Goal: Information Seeking & Learning: Learn about a topic

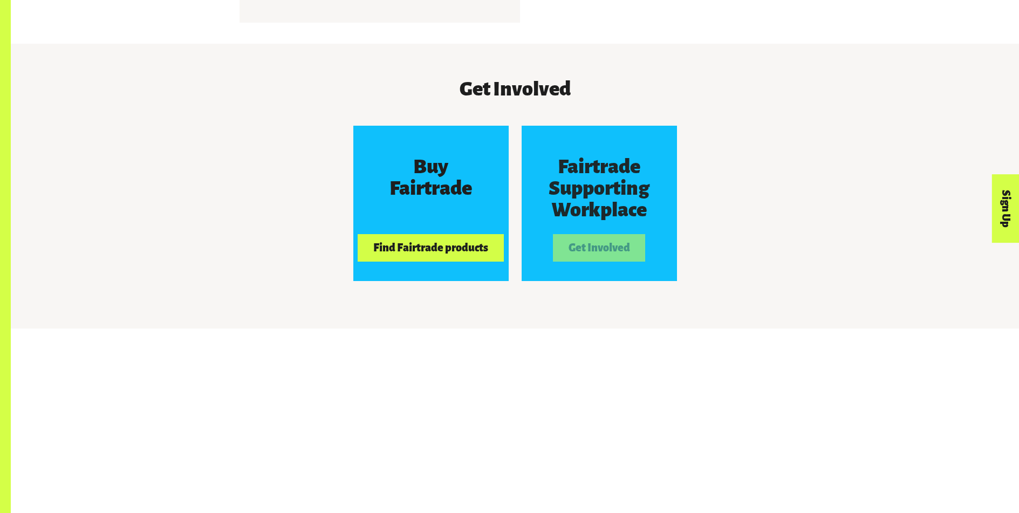
scroll to position [1025, 0]
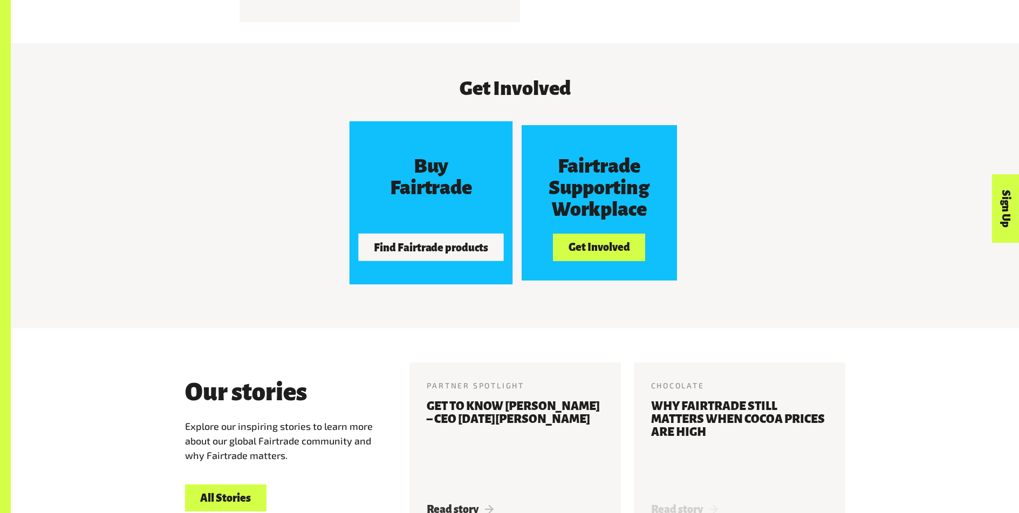
click at [443, 261] on button "Find Fairtrade products" at bounding box center [431, 247] width 146 height 27
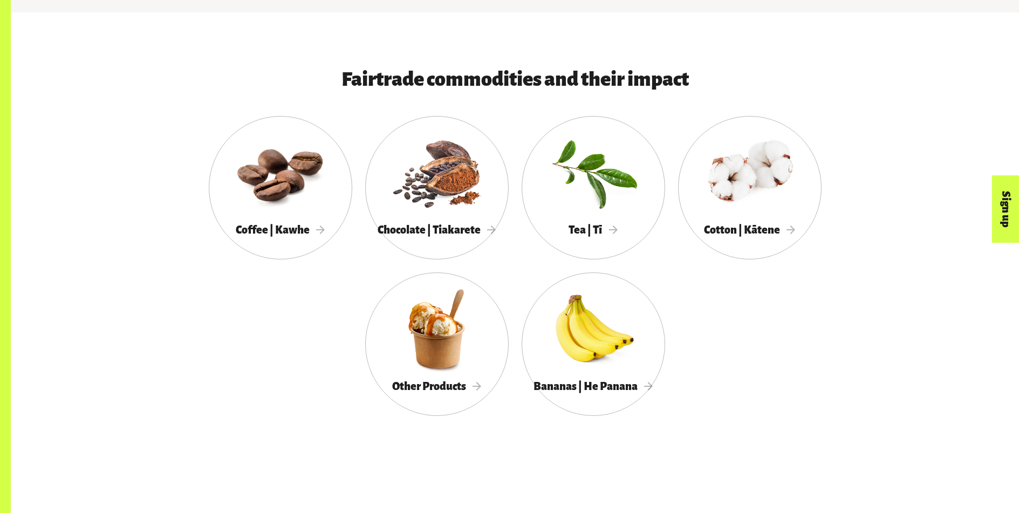
scroll to position [648, 0]
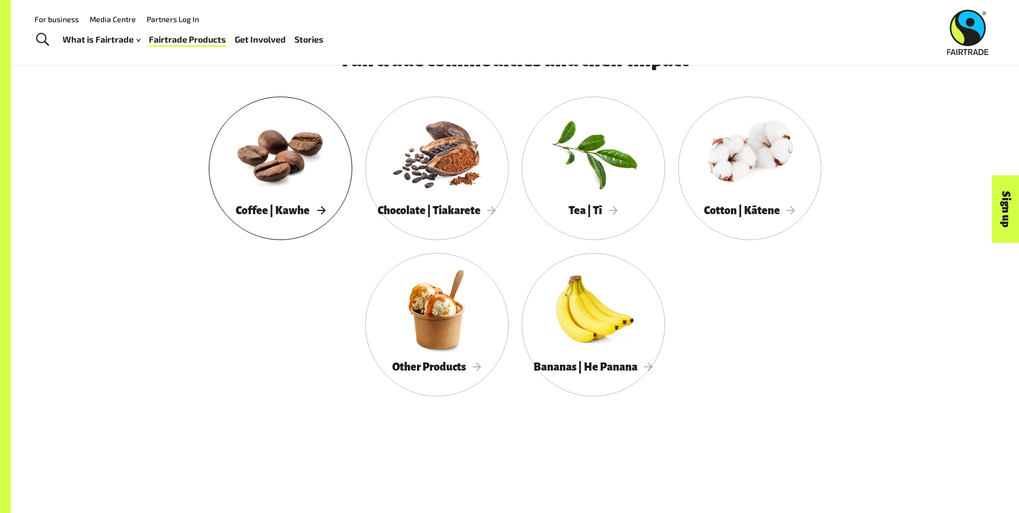
click at [289, 185] on div at bounding box center [281, 152] width 144 height 93
click at [422, 200] on div at bounding box center [437, 152] width 144 height 93
click at [602, 200] on div at bounding box center [594, 152] width 144 height 93
click at [746, 181] on div at bounding box center [750, 152] width 144 height 93
click at [459, 304] on div at bounding box center [437, 309] width 144 height 93
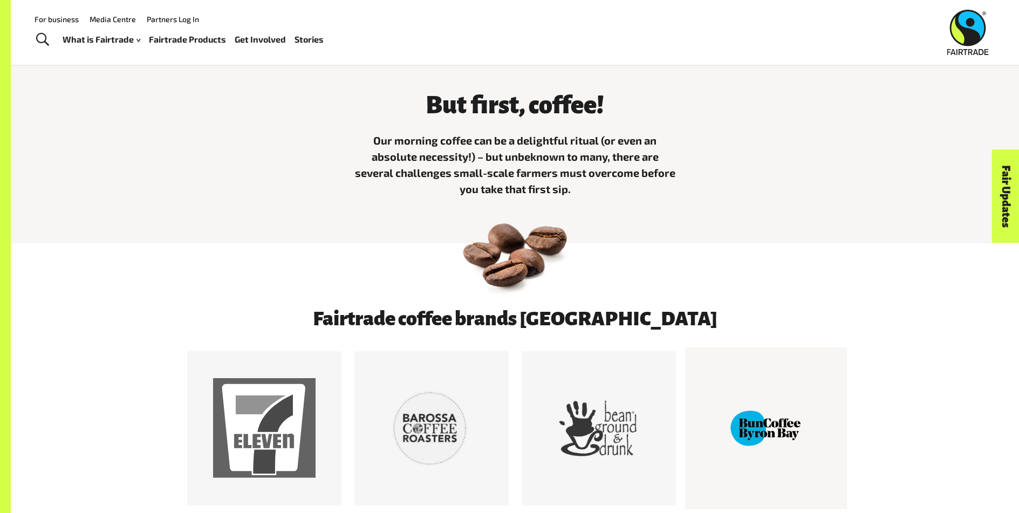
scroll to position [324, 0]
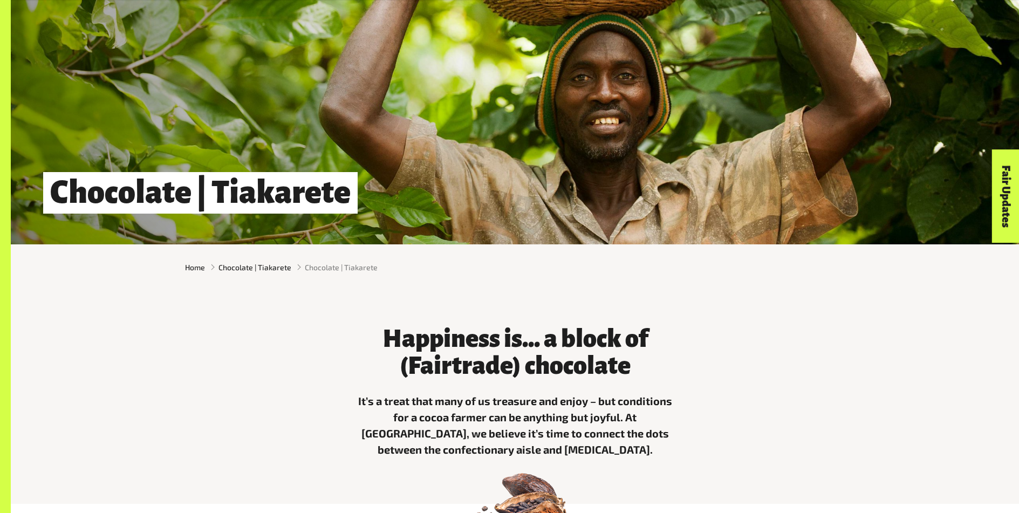
scroll to position [216, 0]
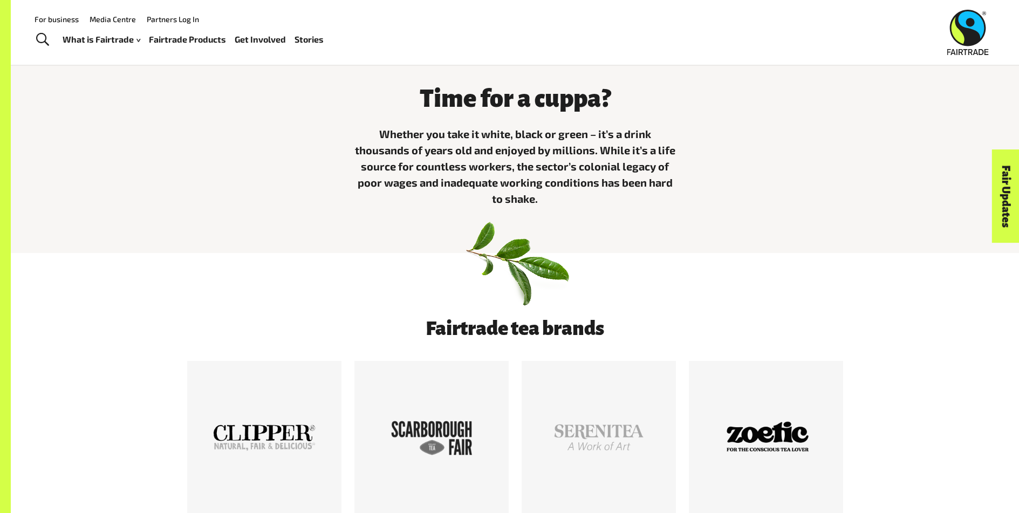
scroll to position [216, 0]
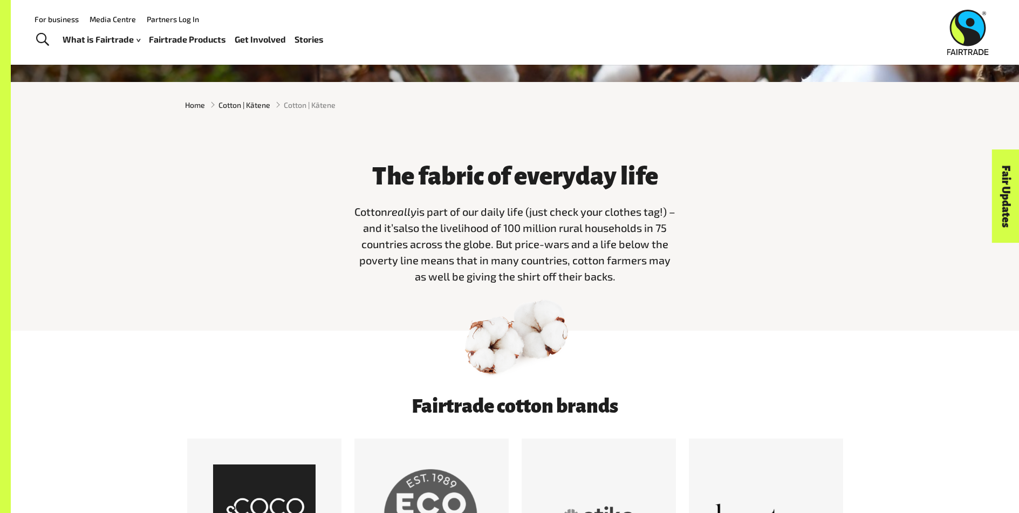
scroll to position [324, 0]
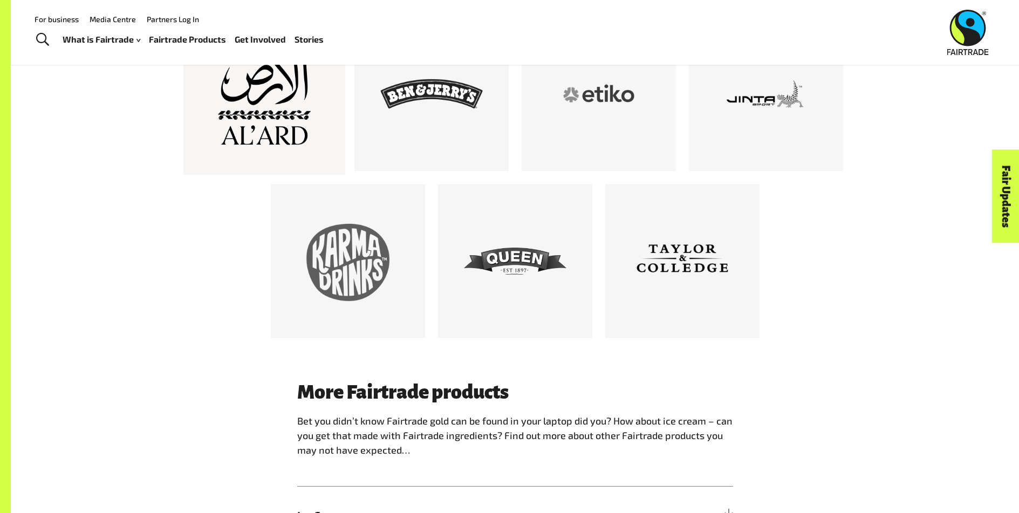
scroll to position [756, 0]
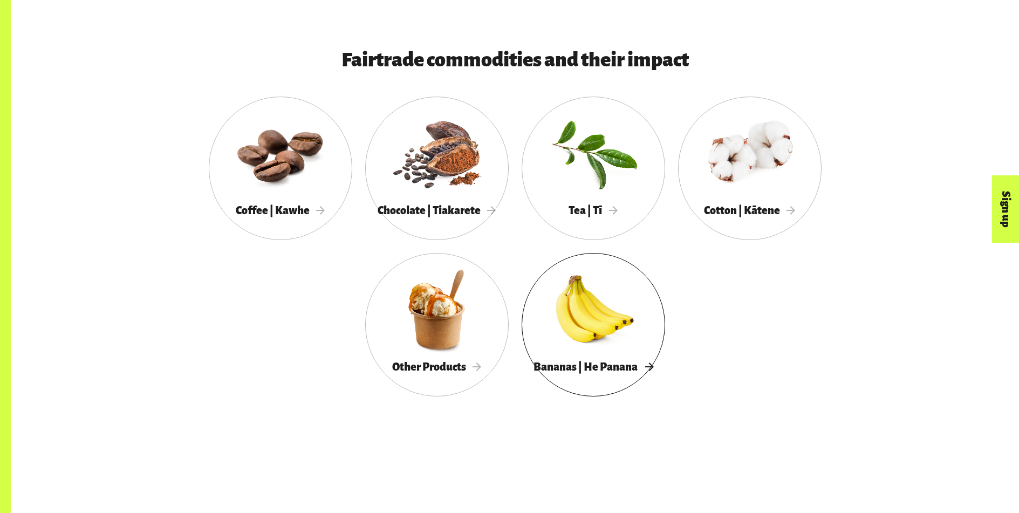
click at [589, 323] on div at bounding box center [594, 309] width 144 height 93
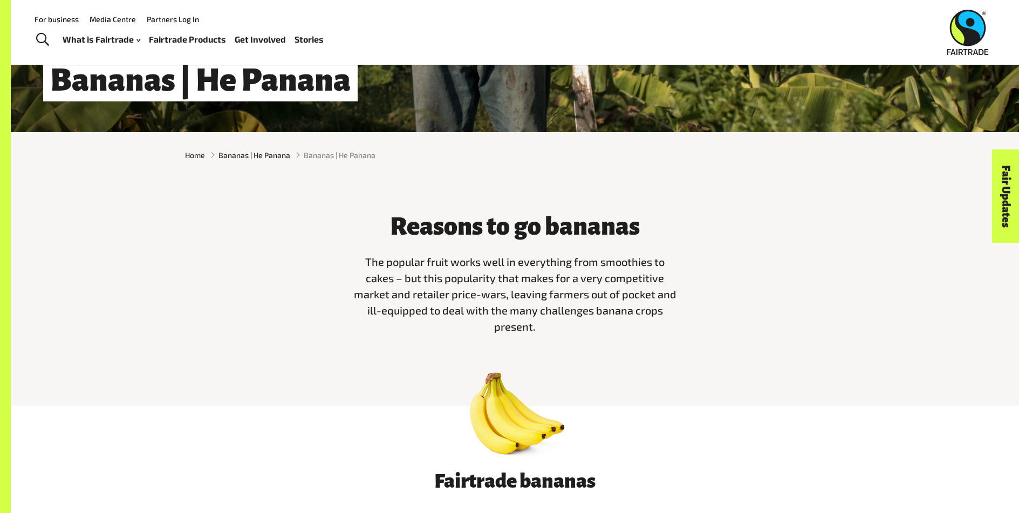
scroll to position [270, 0]
